Goal: Task Accomplishment & Management: Use online tool/utility

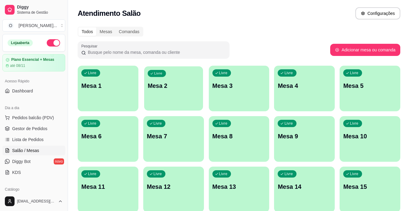
click at [175, 82] on p "Mesa 2" at bounding box center [174, 86] width 52 height 8
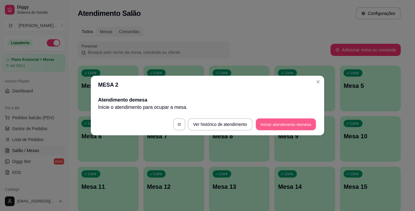
click at [273, 121] on button "Iniciar atendimento de mesa" at bounding box center [286, 124] width 60 height 12
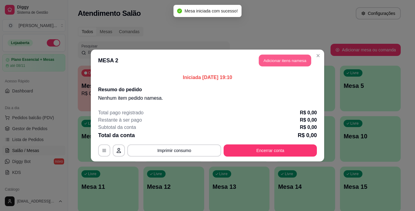
click at [287, 59] on button "Adicionar itens na mesa" at bounding box center [285, 61] width 52 height 12
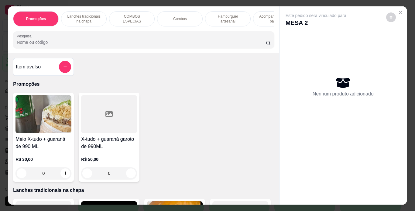
click at [219, 21] on p "Hambúrguer artesanal" at bounding box center [227, 19] width 35 height 10
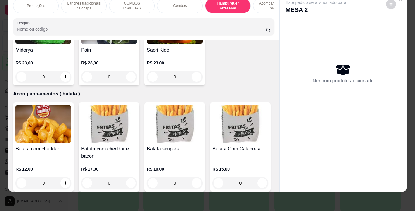
scroll to position [1185, 0]
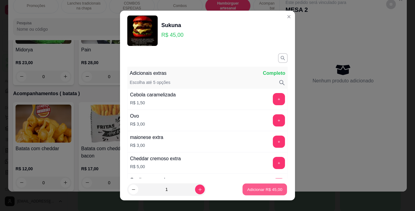
click at [259, 186] on button "Adicionar R$ 45,00" at bounding box center [264, 189] width 45 height 12
type input "1"
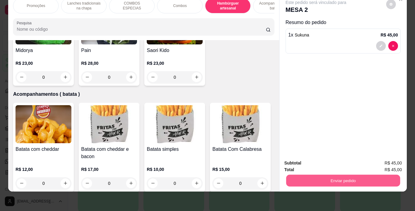
click at [300, 175] on button "Enviar pedido" at bounding box center [343, 181] width 114 height 12
click at [381, 159] on button "Enviar pedido" at bounding box center [385, 160] width 33 height 11
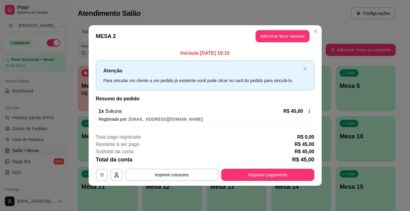
click at [34, 126] on span "Gestor de Pedidos" at bounding box center [29, 128] width 35 height 6
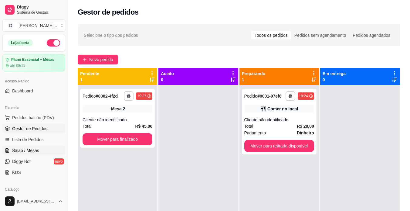
click at [25, 148] on span "Salão / Mesas" at bounding box center [25, 150] width 27 height 6
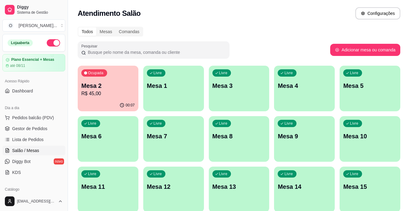
click at [25, 148] on span "Salão / Mesas" at bounding box center [25, 150] width 27 height 6
click at [97, 84] on p "Mesa 2" at bounding box center [108, 86] width 52 height 8
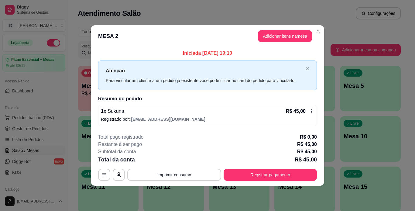
drag, startPoint x: 315, startPoint y: 109, endPoint x: 312, endPoint y: 110, distance: 3.1
click at [312, 110] on div "1 x Sukuna R$ 45,00 Registrado por: [EMAIL_ADDRESS][DOMAIN_NAME]" at bounding box center [207, 115] width 219 height 21
click at [312, 110] on icon at bounding box center [311, 111] width 5 height 5
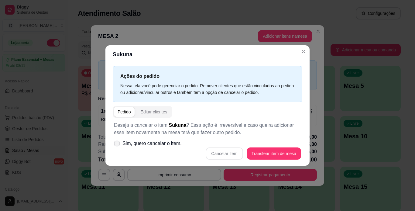
click at [117, 142] on span at bounding box center [117, 144] width 6 height 6
click at [117, 145] on input "Sim, quero cancelar o item." at bounding box center [116, 147] width 4 height 4
checkbox input "true"
click at [233, 154] on button "Cancelar item" at bounding box center [224, 154] width 36 height 12
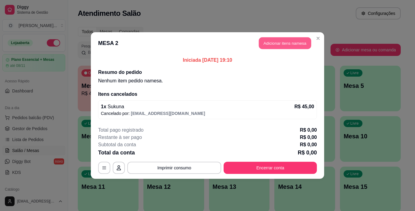
click at [289, 42] on button "Adicionar itens na mesa" at bounding box center [285, 43] width 52 height 12
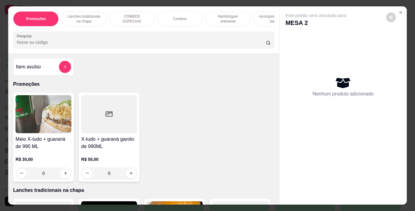
click at [219, 19] on p "Hambúrguer artesanal" at bounding box center [227, 19] width 35 height 10
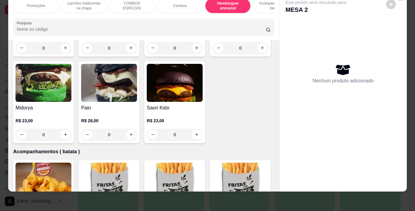
scroll to position [1169, 0]
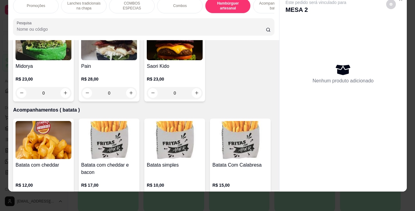
click at [71, 12] on div "0" at bounding box center [43, 6] width 56 height 12
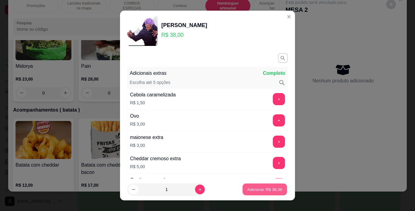
click at [256, 188] on p "Adicionar R$ 38,00" at bounding box center [264, 189] width 35 height 6
type input "1"
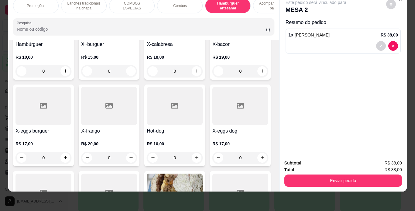
scroll to position [187, 0]
click at [137, 158] on div "0" at bounding box center [109, 158] width 56 height 12
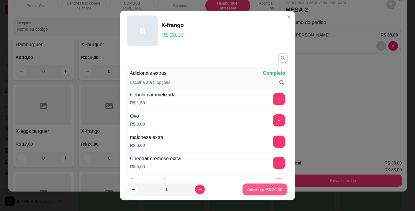
click at [247, 191] on p "Adicionar R$ 20,00" at bounding box center [264, 189] width 35 height 6
type input "1"
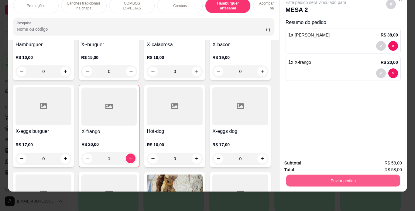
click at [292, 175] on button "Enviar pedido" at bounding box center [343, 181] width 114 height 12
click at [349, 160] on button "Registrar cliente" at bounding box center [345, 160] width 39 height 11
click at [322, 175] on button "Enviar pedido" at bounding box center [343, 181] width 114 height 12
click at [376, 159] on button "Enviar pedido" at bounding box center [385, 160] width 33 height 11
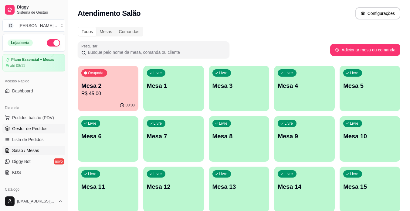
click at [35, 125] on link "Gestor de Pedidos" at bounding box center [33, 129] width 63 height 10
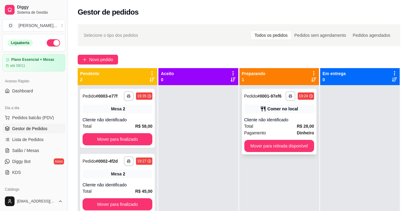
click at [275, 112] on div "Comer no local" at bounding box center [279, 108] width 70 height 9
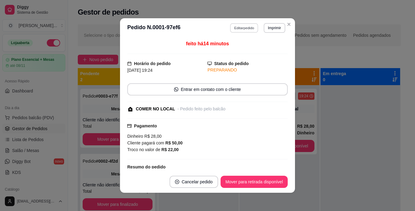
click at [243, 26] on button "Editar pedido" at bounding box center [244, 27] width 28 height 9
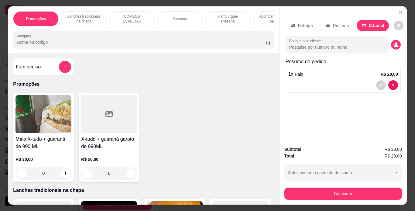
click at [89, 15] on p "Lanches tradicionais na chapa" at bounding box center [83, 19] width 35 height 10
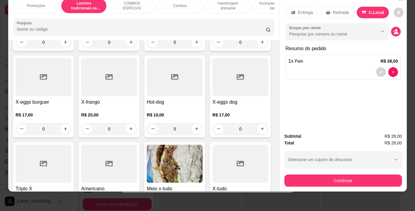
scroll to position [254, 0]
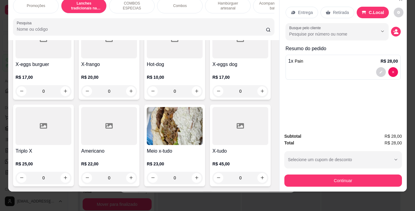
click at [137, 91] on div "0" at bounding box center [109, 91] width 56 height 12
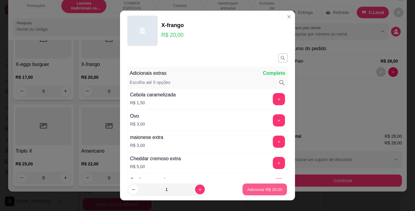
click at [255, 190] on p "Adicionar R$ 20,00" at bounding box center [264, 189] width 35 height 6
type input "1"
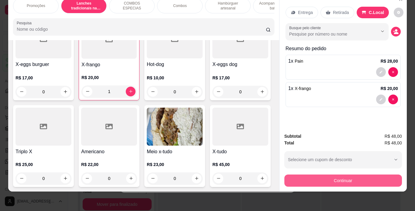
click at [297, 177] on button "Continuar" at bounding box center [343, 180] width 118 height 12
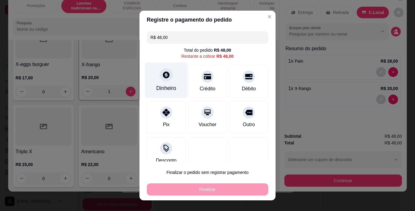
click at [164, 90] on div "Dinheiro" at bounding box center [166, 88] width 20 height 8
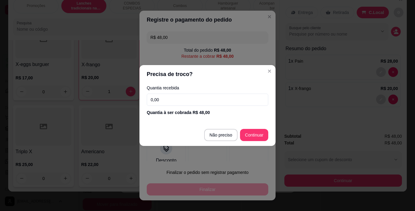
click at [218, 97] on input "0,00" at bounding box center [207, 100] width 121 height 12
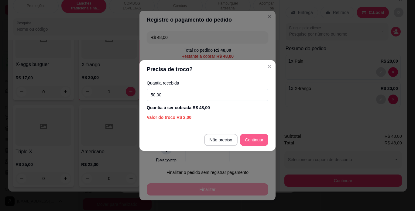
type input "50,00"
type input "R$ 0,00"
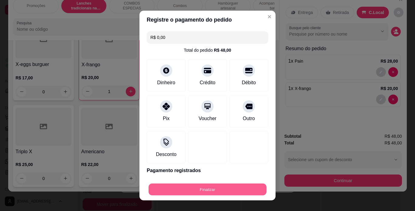
click at [250, 189] on button "Finalizar" at bounding box center [208, 189] width 118 height 12
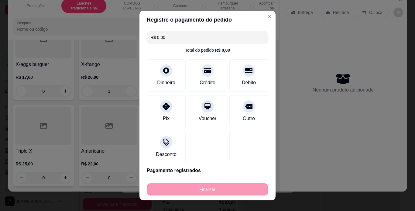
type input "0"
type input "-R$ 48,00"
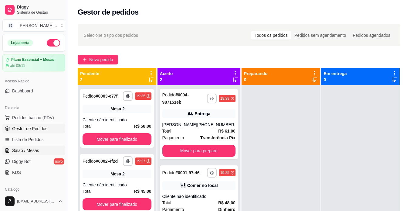
click at [29, 149] on span "Salão / Mesas" at bounding box center [25, 150] width 27 height 6
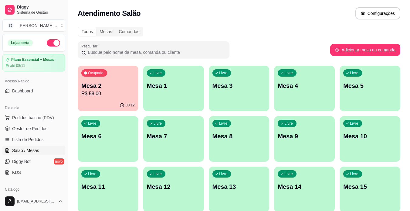
click at [99, 83] on p "Mesa 2" at bounding box center [107, 85] width 53 height 9
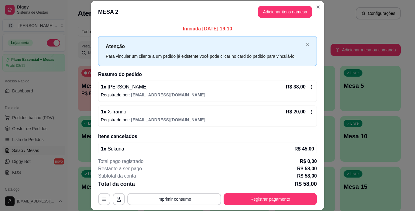
click at [309, 113] on icon at bounding box center [311, 111] width 5 height 5
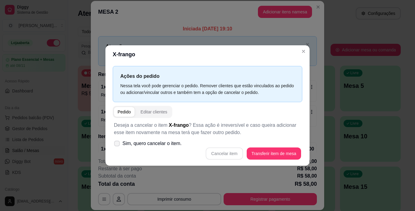
click at [116, 142] on icon at bounding box center [116, 143] width 5 height 3
click at [116, 145] on input "Sim, quero cancelar o item." at bounding box center [116, 147] width 4 height 4
checkbox input "true"
click at [236, 153] on button "Cancelar item" at bounding box center [224, 154] width 36 height 12
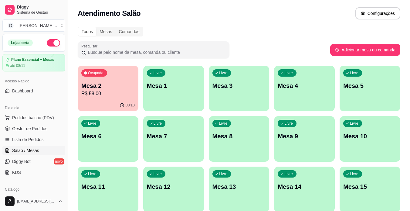
click at [134, 90] on div "Ocupada Mesa 2 R$ 58,00" at bounding box center [108, 83] width 61 height 34
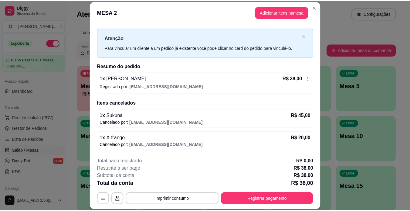
scroll to position [9, 0]
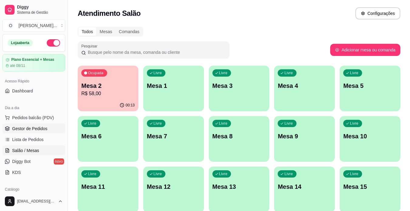
click at [49, 124] on link "Gestor de Pedidos" at bounding box center [33, 129] width 63 height 10
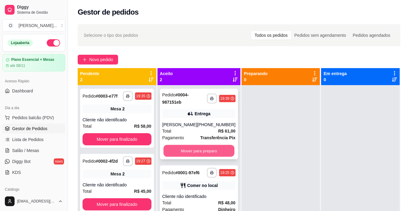
click at [205, 149] on button "Mover para preparo" at bounding box center [198, 151] width 71 height 12
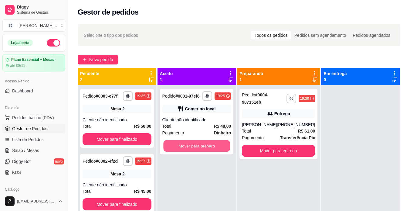
click at [205, 149] on button "Mover para preparo" at bounding box center [196, 146] width 67 height 12
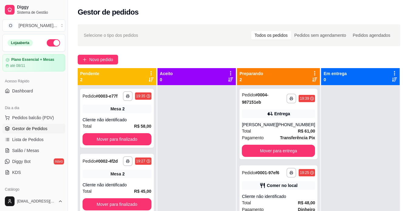
scroll to position [17, 0]
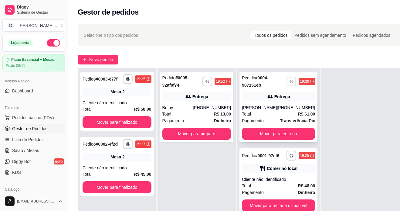
click at [290, 80] on icon "button" at bounding box center [292, 82] width 4 height 4
click at [277, 103] on button "IMPRESSORA" at bounding box center [271, 103] width 44 height 10
click at [301, 112] on strong "R$ 61,00" at bounding box center [306, 113] width 17 height 5
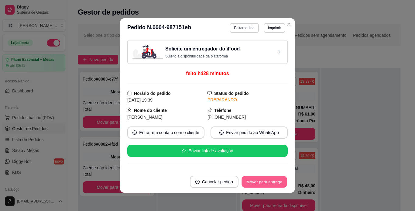
click at [261, 179] on button "Mover para entrega" at bounding box center [264, 182] width 46 height 12
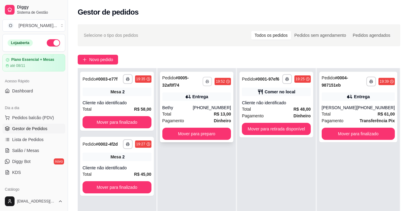
click at [209, 83] on icon "button" at bounding box center [208, 82] width 4 height 4
click at [203, 105] on button "IMPRESSORA" at bounding box center [191, 102] width 43 height 9
click at [212, 115] on div "Total R$ 13,00" at bounding box center [196, 114] width 69 height 7
click at [217, 132] on button "Mover para preparo" at bounding box center [196, 134] width 67 height 12
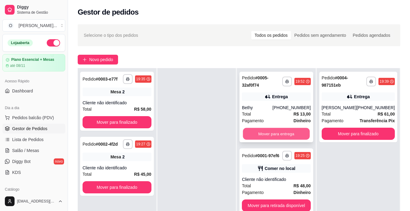
click at [256, 132] on button "Mover para entrega" at bounding box center [276, 134] width 67 height 12
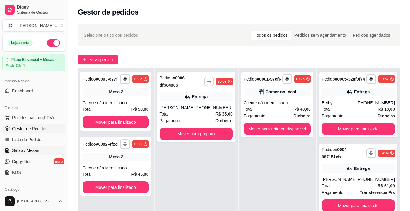
click at [40, 152] on link "Salão / Mesas" at bounding box center [33, 150] width 63 height 10
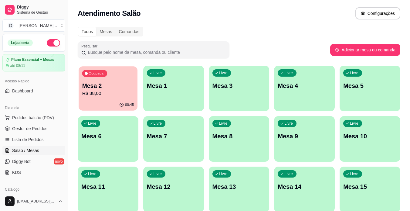
click at [118, 90] on p "R$ 38,00" at bounding box center [108, 93] width 52 height 7
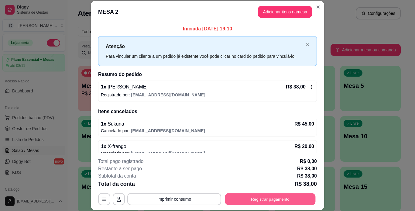
click at [255, 196] on button "Registrar pagamento" at bounding box center [270, 199] width 90 height 12
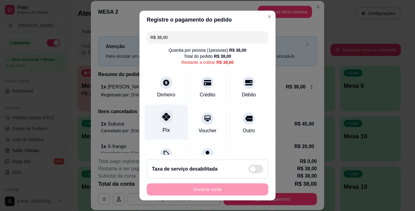
click at [162, 125] on div "Pix" at bounding box center [166, 122] width 43 height 36
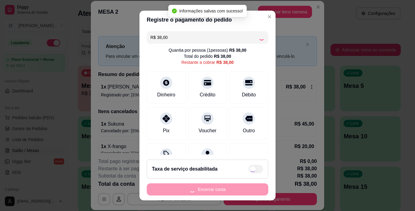
type input "R$ 0,00"
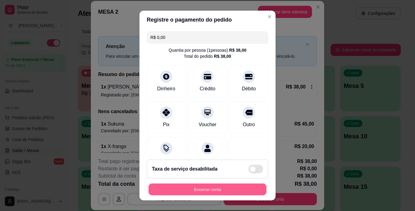
click at [207, 191] on button "Encerrar conta" at bounding box center [208, 189] width 118 height 12
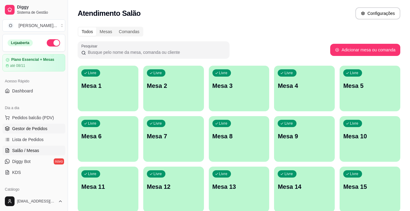
click at [21, 128] on span "Gestor de Pedidos" at bounding box center [29, 128] width 35 height 6
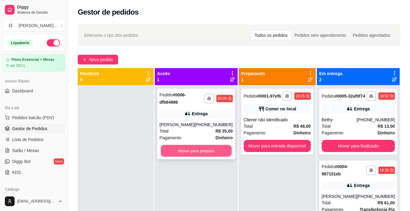
click at [197, 157] on button "Mover para preparo" at bounding box center [196, 151] width 71 height 12
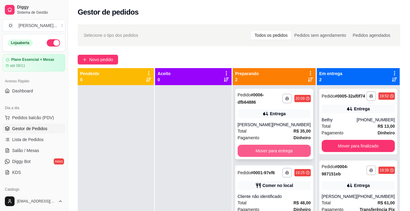
scroll to position [17, 0]
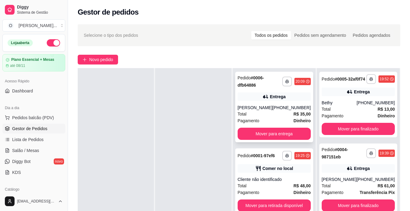
click at [271, 158] on strong "# 0001-97ef6" at bounding box center [263, 155] width 24 height 5
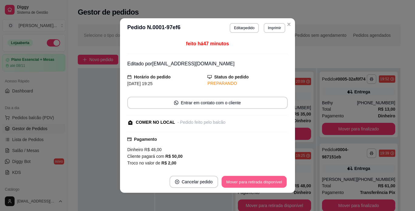
click at [251, 178] on button "Mover para retirada disponível" at bounding box center [253, 182] width 65 height 12
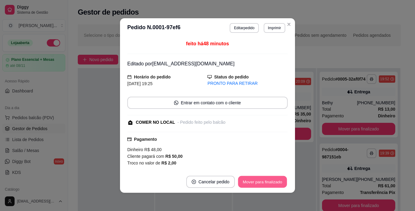
click at [251, 178] on button "Mover para finalizado" at bounding box center [262, 182] width 49 height 12
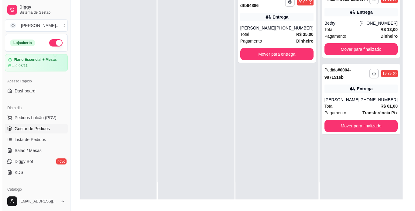
scroll to position [0, 0]
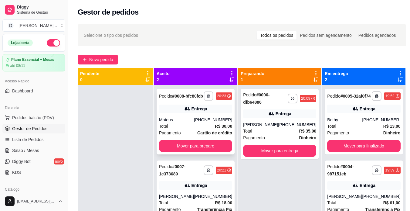
click at [209, 97] on rect "button" at bounding box center [209, 96] width 2 height 1
click at [201, 121] on button "IMPRESSORA" at bounding box center [191, 119] width 43 height 9
click at [209, 175] on button "button" at bounding box center [208, 169] width 9 height 9
click at [199, 197] on button "IMPRESSORA" at bounding box center [191, 196] width 44 height 10
click at [43, 147] on link "Salão / Mesas" at bounding box center [33, 150] width 63 height 10
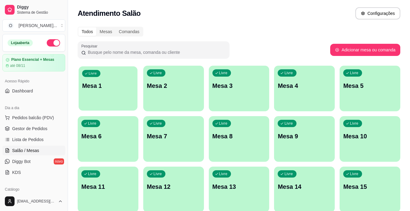
click at [119, 89] on p "Mesa 1" at bounding box center [108, 86] width 52 height 8
click at [236, 23] on div "Todos Mesas Comandas Pesquisar Adicionar mesa ou comanda Livre Mesa 1 Livre Mes…" at bounding box center [239, 146] width 342 height 247
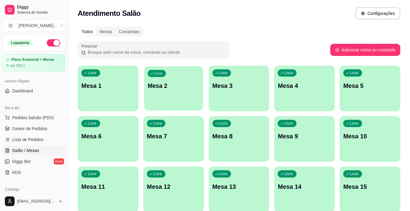
click at [186, 105] on div "button" at bounding box center [173, 106] width 59 height 7
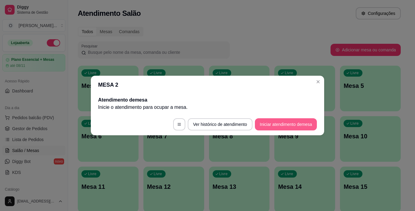
click at [281, 119] on button "Iniciar atendimento de mesa" at bounding box center [286, 124] width 62 height 12
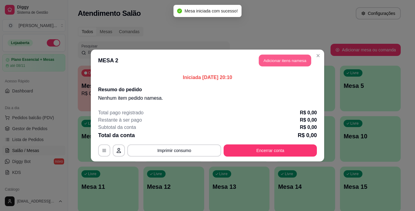
click at [301, 56] on button "Adicionar itens na mesa" at bounding box center [285, 61] width 52 height 12
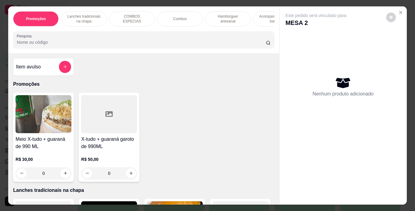
click at [87, 14] on p "Lanches tradicionais na chapa" at bounding box center [83, 19] width 35 height 10
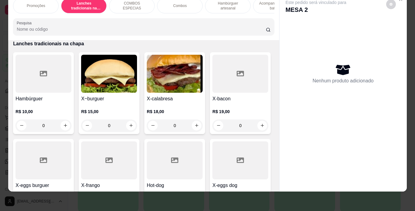
scroll to position [272, 0]
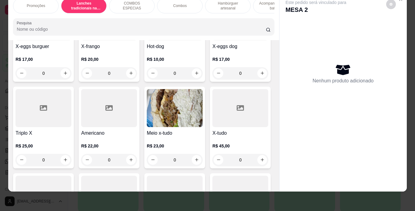
click at [71, 159] on div "0" at bounding box center [43, 160] width 56 height 12
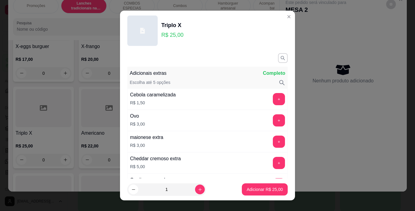
click at [192, 159] on div "Cheddar cremoso extra R$ 5,00 +" at bounding box center [207, 162] width 160 height 21
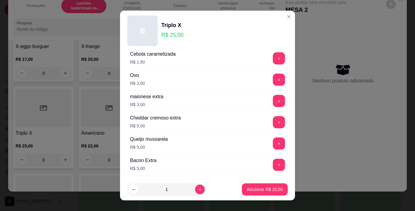
scroll to position [41, 0]
click at [273, 81] on button "+" at bounding box center [279, 79] width 12 height 12
click at [251, 187] on p "Adicionar R$ 28,00" at bounding box center [264, 189] width 35 height 6
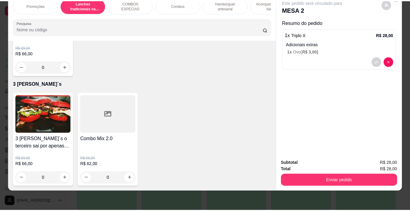
scroll to position [1853, 0]
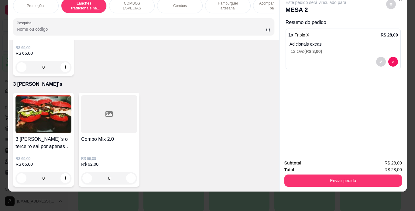
type input "1"
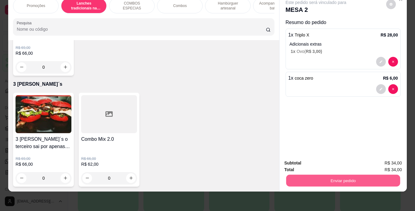
click at [296, 175] on button "Enviar pedido" at bounding box center [343, 181] width 114 height 12
click at [384, 161] on button "Enviar pedido" at bounding box center [385, 160] width 33 height 11
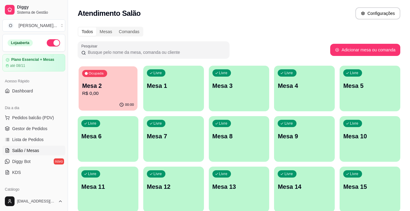
click at [101, 95] on p "R$ 0,00" at bounding box center [108, 93] width 52 height 7
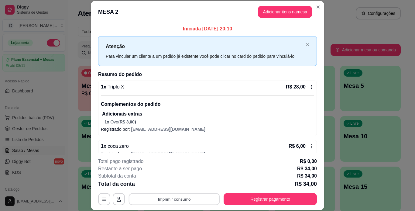
click at [197, 195] on button "Imprimir consumo" at bounding box center [174, 199] width 91 height 12
click at [182, 185] on button "IMPRESSORA" at bounding box center [173, 184] width 43 height 9
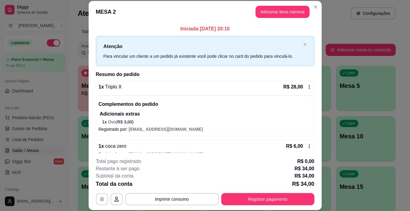
click at [26, 128] on span "Gestor de Pedidos" at bounding box center [29, 128] width 35 height 6
